Goal: Check status: Check status

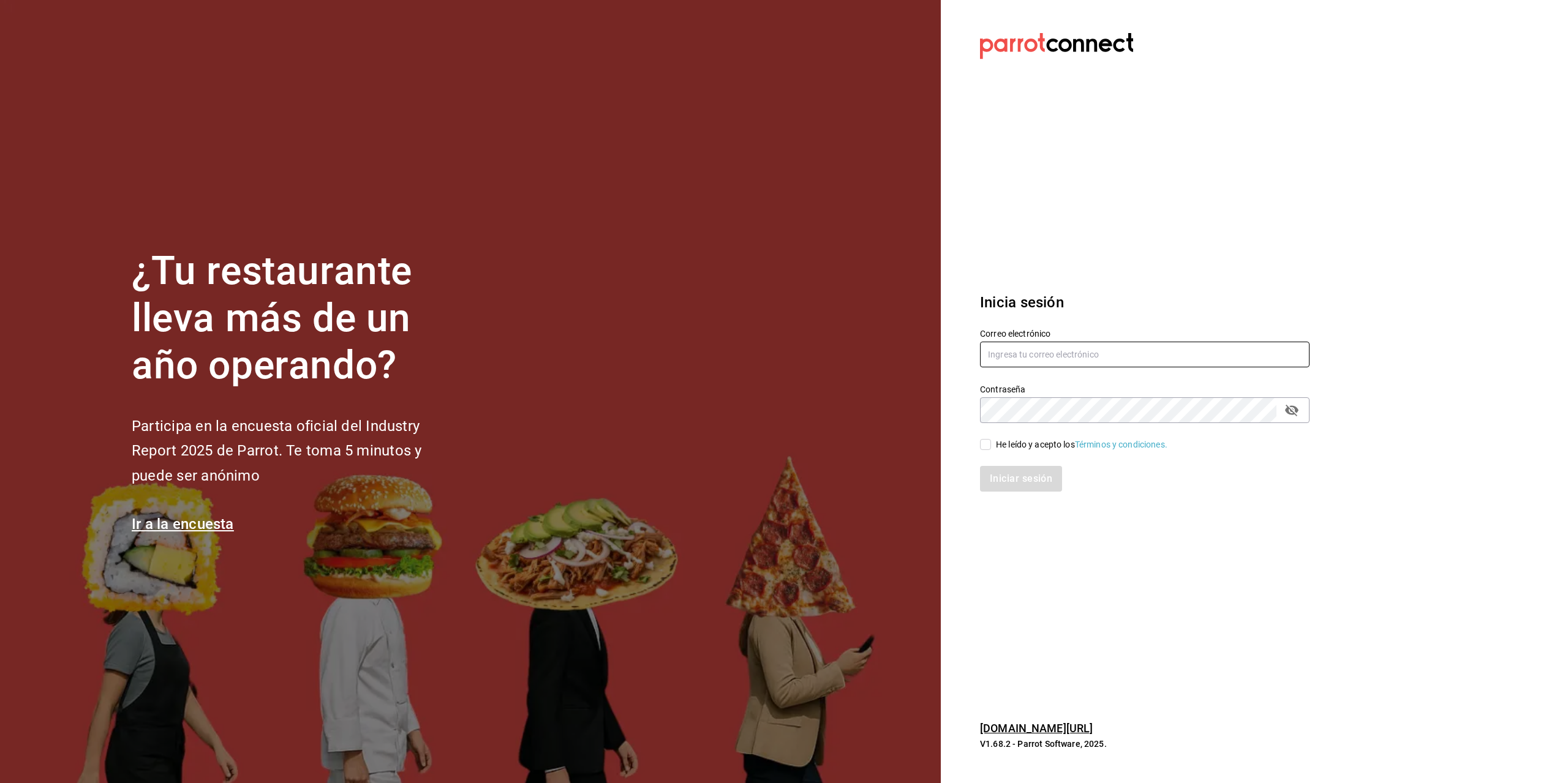
click at [1164, 357] on input "text" at bounding box center [1145, 355] width 330 height 26
type input "[PERSON_NAME][EMAIL_ADDRESS][PERSON_NAME][DOMAIN_NAME]"
click at [1011, 452] on div "Iniciar sesión" at bounding box center [1138, 471] width 344 height 40
click at [990, 440] on input "He leído y acepto los Términos y condiciones." at bounding box center [986, 444] width 11 height 11
checkbox input "true"
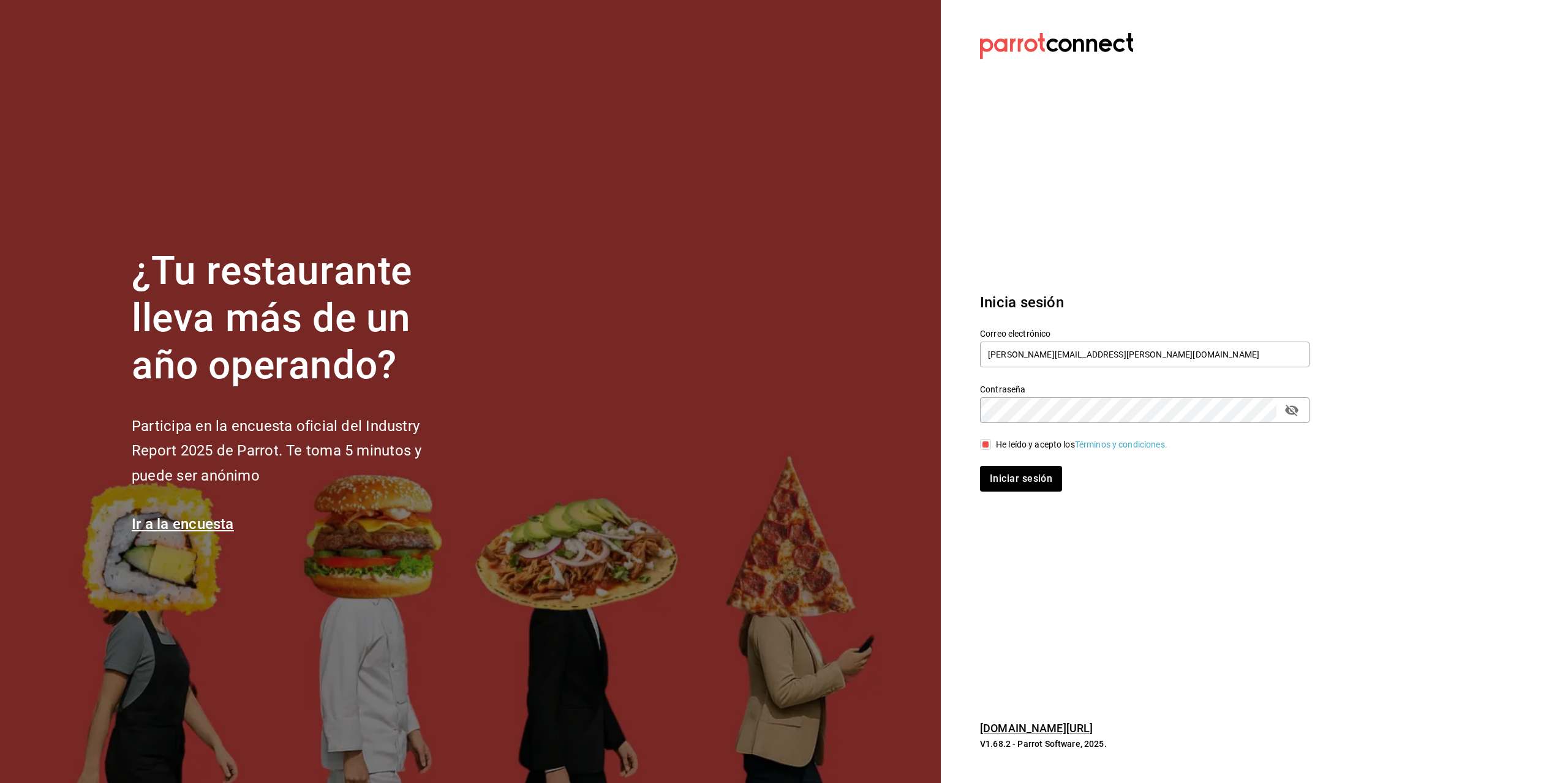
click at [1046, 495] on div "Inicia sesión Correo electrónico luis.gomez.2302@gmail.com Contraseña Contraseñ…" at bounding box center [1145, 391] width 330 height 230
click at [1038, 489] on button "Iniciar sesión" at bounding box center [1022, 479] width 83 height 26
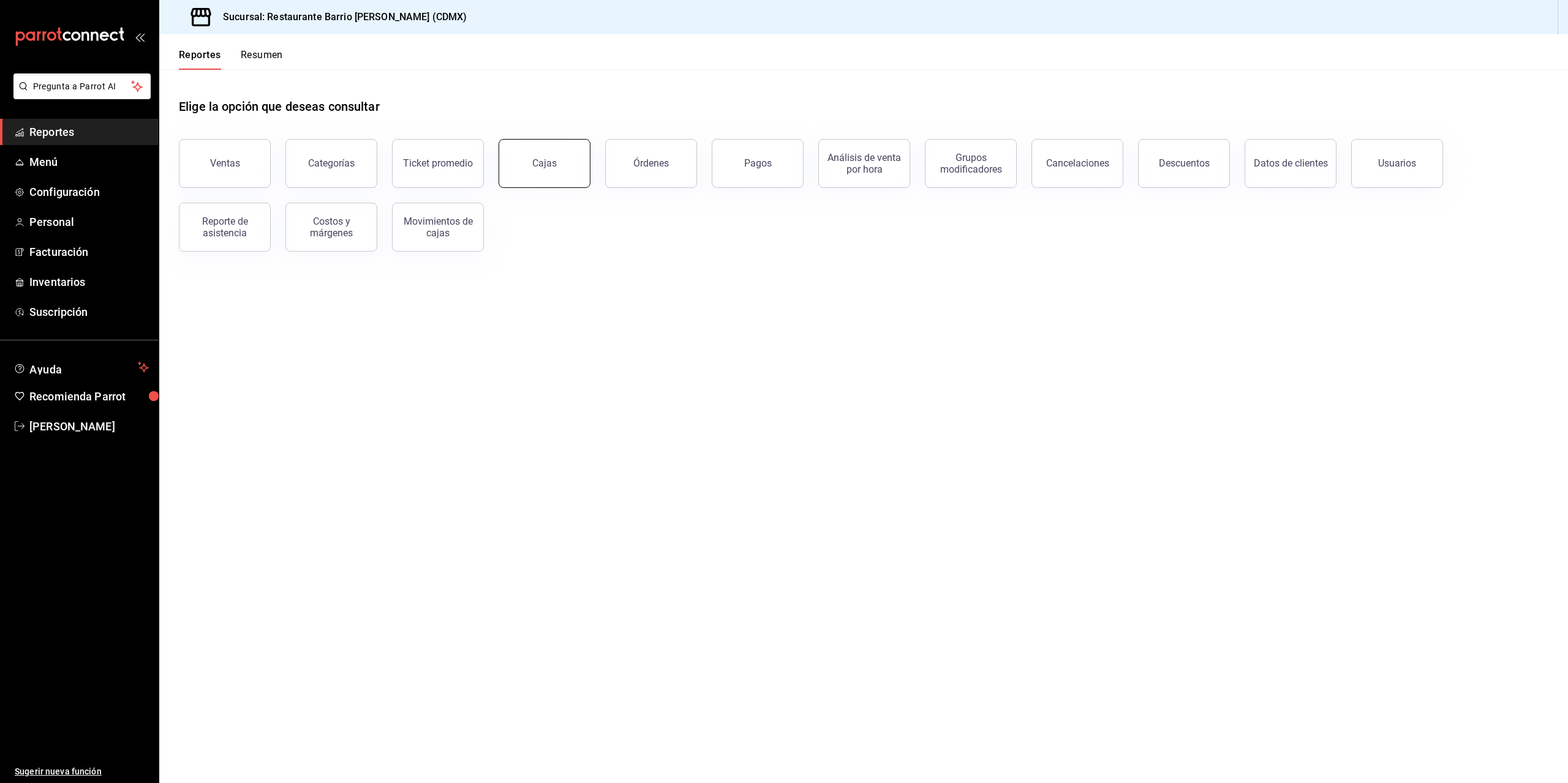
click at [549, 168] on button "Cajas" at bounding box center [544, 163] width 92 height 49
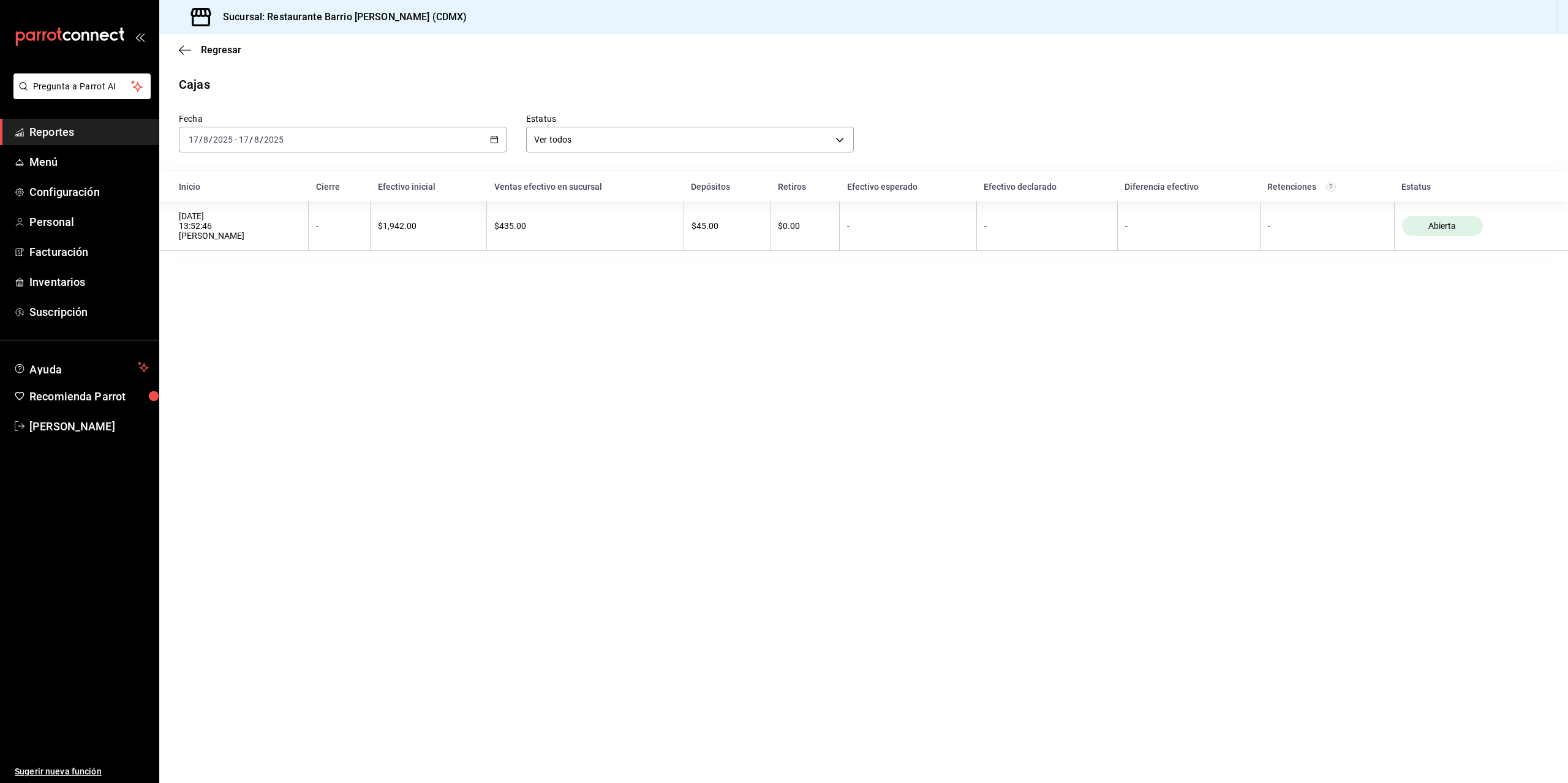
click at [499, 145] on div "[DATE] [DATE] - [DATE] [DATE]" at bounding box center [343, 139] width 328 height 26
click at [236, 313] on span "Rango de fechas" at bounding box center [237, 314] width 95 height 13
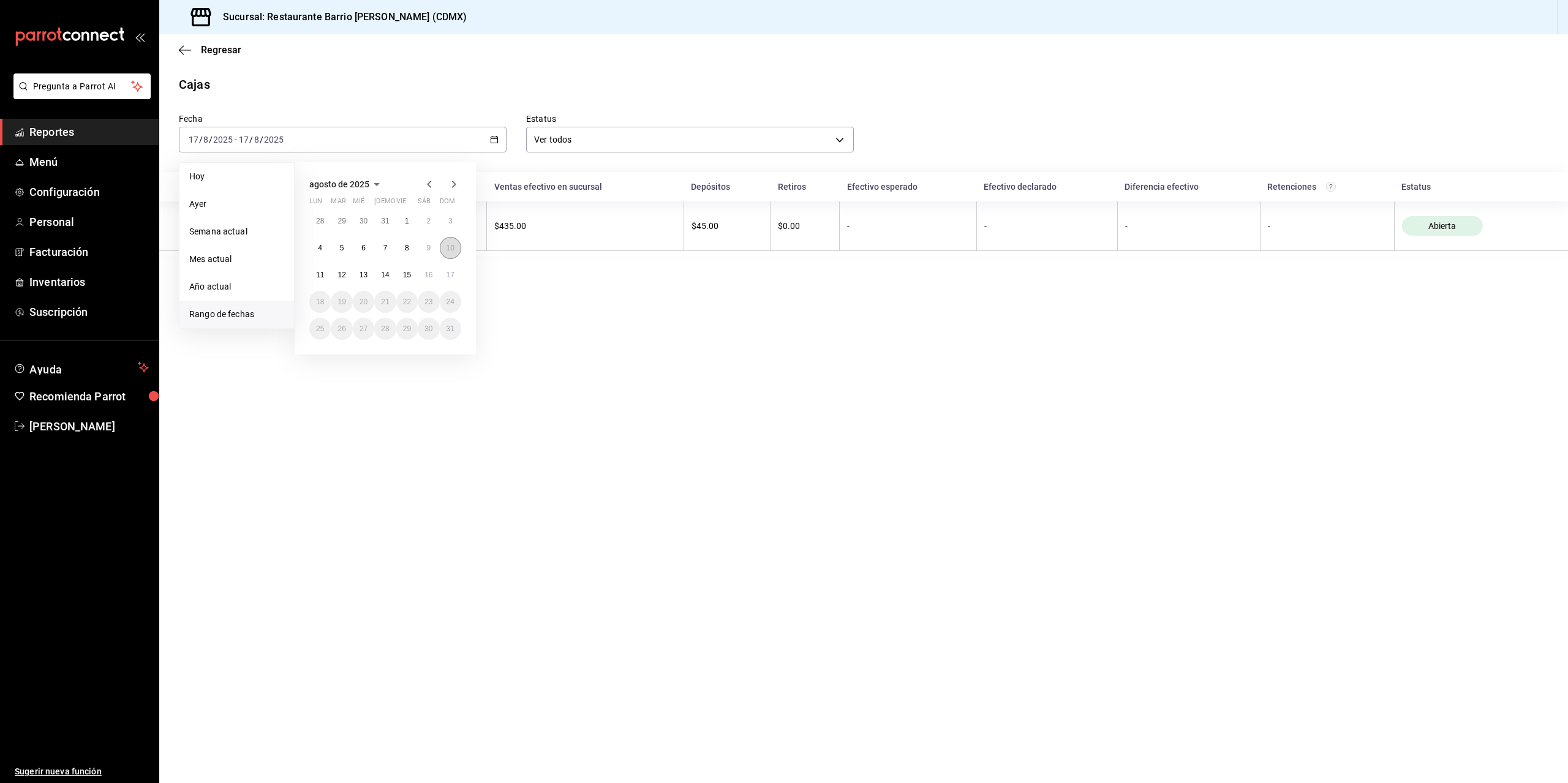
click at [450, 246] on abbr "10" at bounding box center [450, 248] width 8 height 9
click at [433, 276] on button "16" at bounding box center [428, 275] width 22 height 22
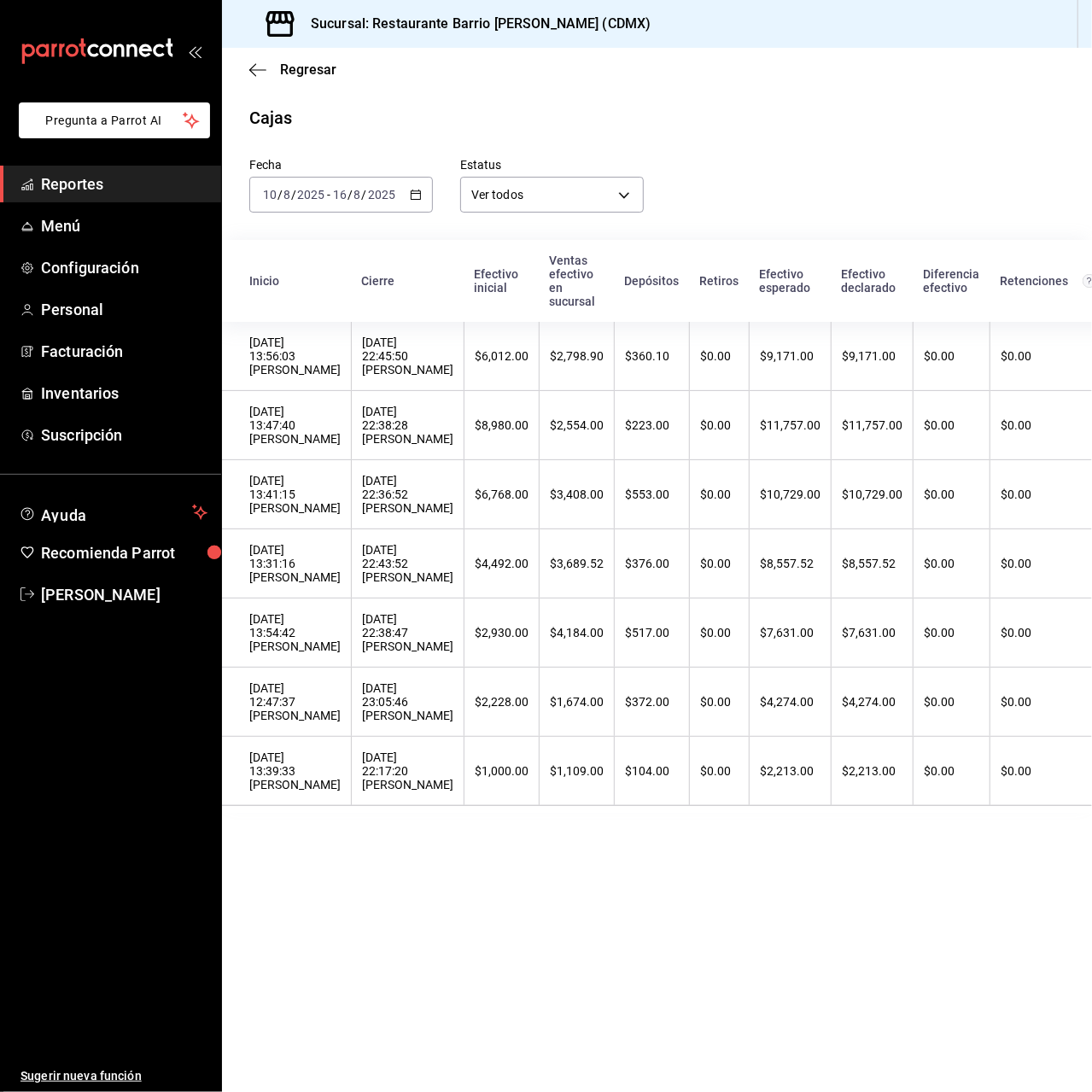
click at [118, 72] on div "mailbox folders" at bounding box center [110, 51] width 221 height 102
click at [111, 58] on icon "mailbox folders" at bounding box center [97, 52] width 154 height 26
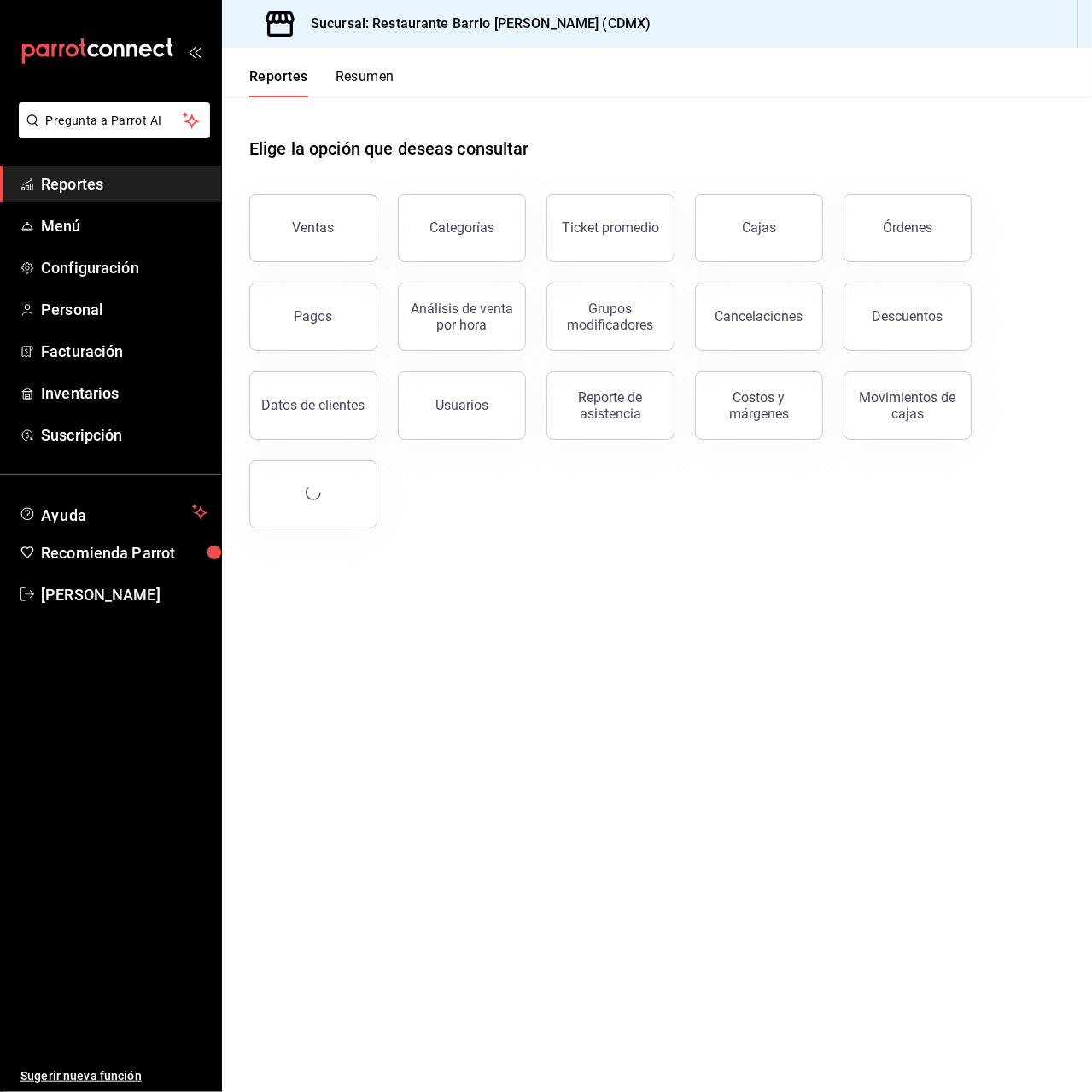
click at [328, 68] on div "Reportes Resumen" at bounding box center [322, 83] width 145 height 29
click at [375, 86] on button "Resumen" at bounding box center [365, 83] width 59 height 29
